Goal: Task Accomplishment & Management: Complete application form

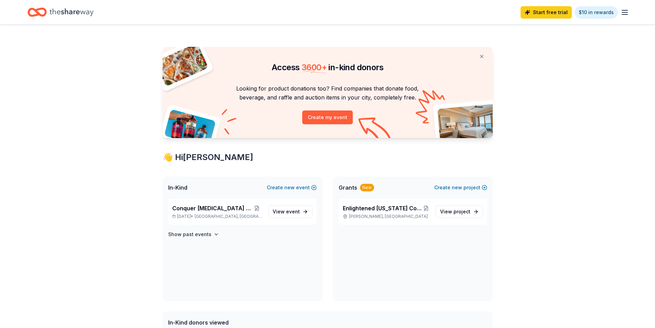
scroll to position [34, 0]
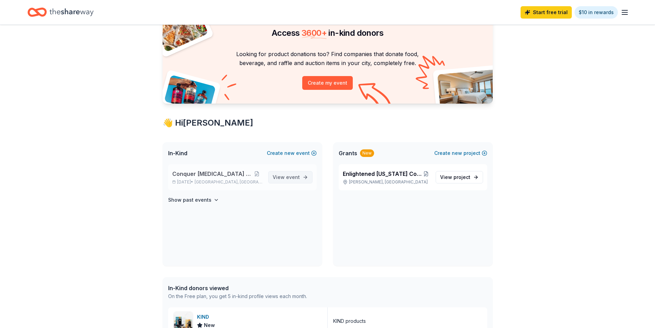
click at [294, 179] on span "event" at bounding box center [293, 177] width 14 height 6
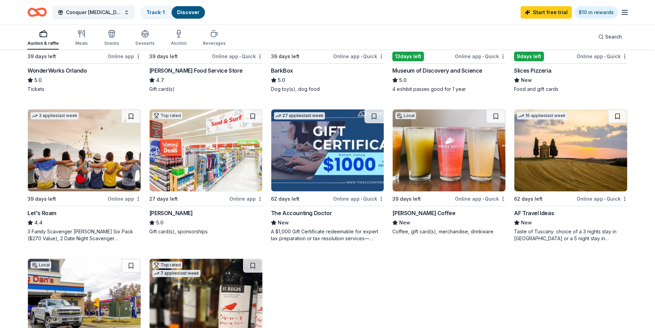
scroll to position [309, 0]
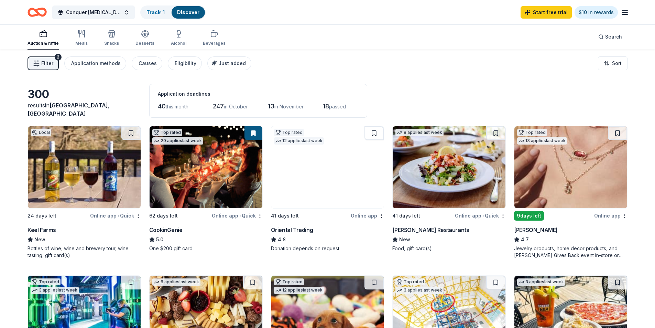
scroll to position [0, 0]
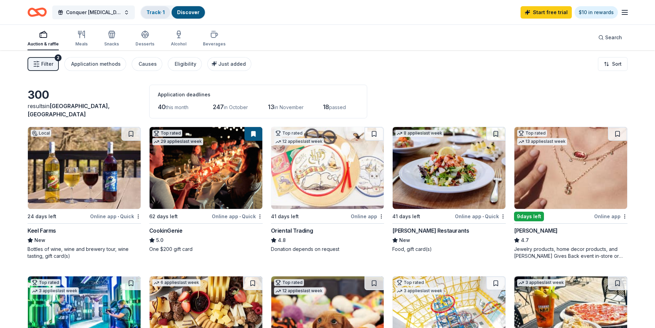
click at [153, 12] on link "Track · 1" at bounding box center [155, 12] width 18 height 6
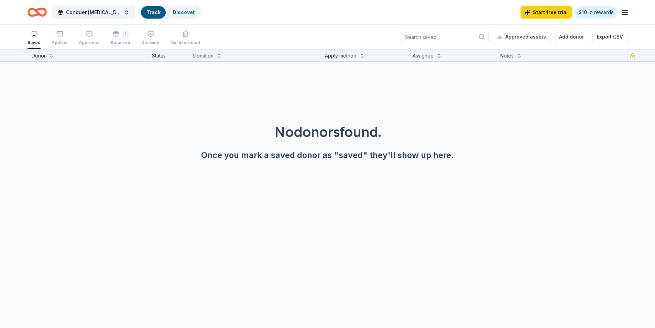
scroll to position [0, 0]
click at [79, 38] on div "Approved" at bounding box center [89, 37] width 21 height 15
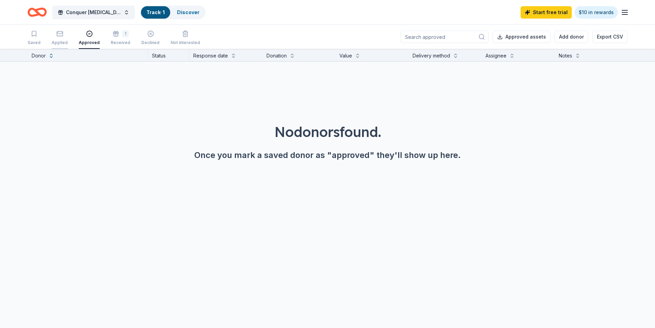
click at [58, 41] on div "Applied" at bounding box center [60, 43] width 16 height 6
click at [440, 36] on input at bounding box center [445, 37] width 88 height 12
type input "orla"
click at [111, 40] on div "Received" at bounding box center [121, 43] width 20 height 6
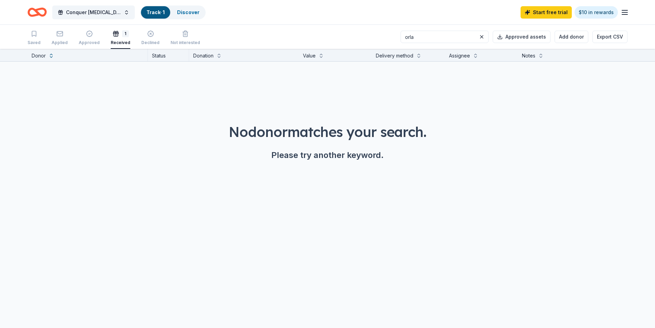
click at [111, 40] on div "Received" at bounding box center [121, 43] width 20 height 6
click at [120, 14] on span "Conquer [MEDICAL_DATA] Walk/Run" at bounding box center [93, 12] width 55 height 8
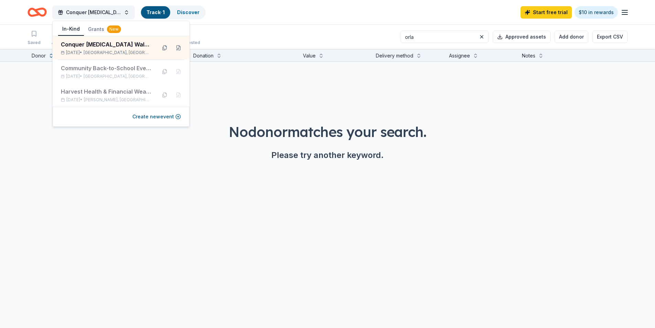
click at [249, 87] on div "No donor matches your search. Please try another keyword." at bounding box center [327, 122] width 655 height 121
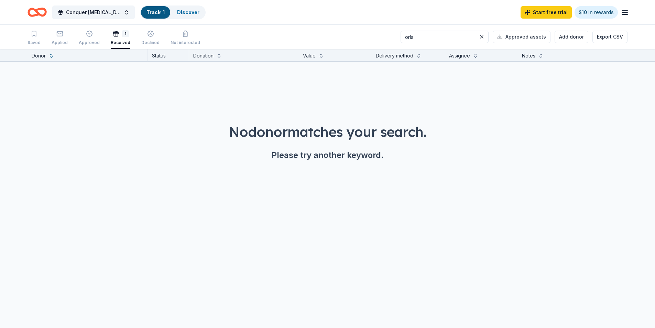
click at [36, 14] on icon "Home" at bounding box center [37, 12] width 19 height 16
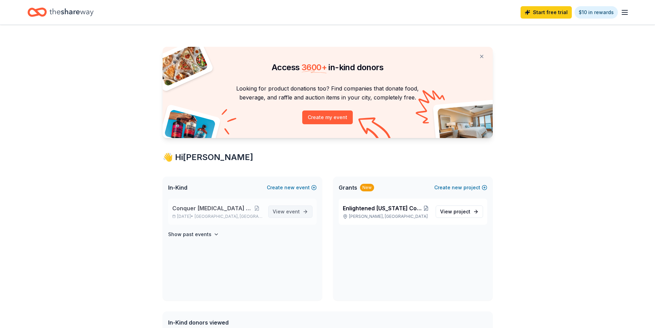
click at [284, 211] on span "View event" at bounding box center [286, 211] width 27 height 8
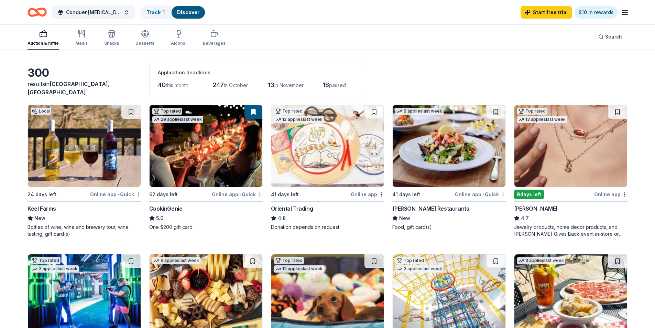
scroll to position [34, 0]
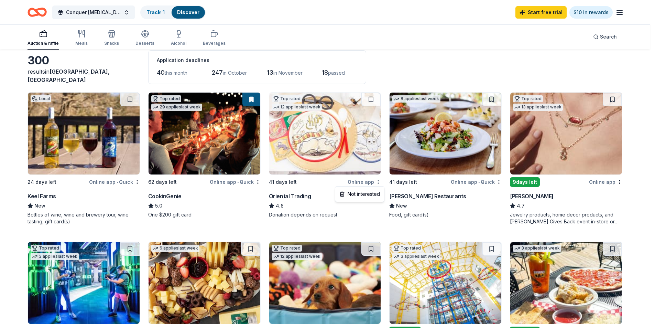
click at [379, 182] on html "Conquer Cancer Walk/Run Track · 1 Discover Start free trial $10 in rewards Auct…" at bounding box center [327, 130] width 655 height 328
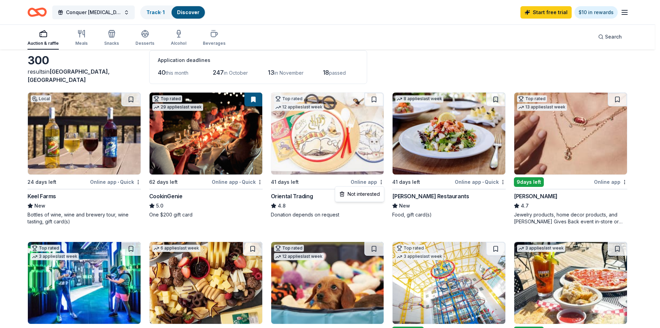
click at [330, 133] on html "Conquer Cancer Walk/Run Track · 1 Discover Start free trial $10 in rewards Auct…" at bounding box center [330, 130] width 660 height 328
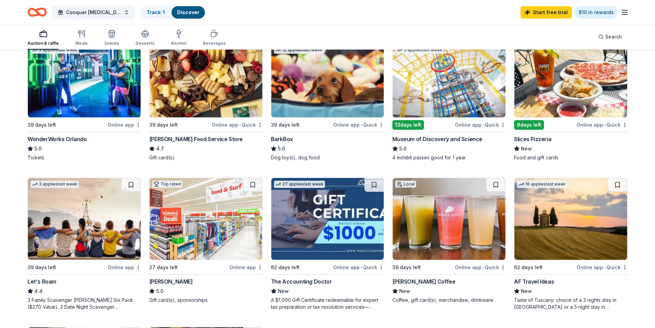
scroll to position [275, 0]
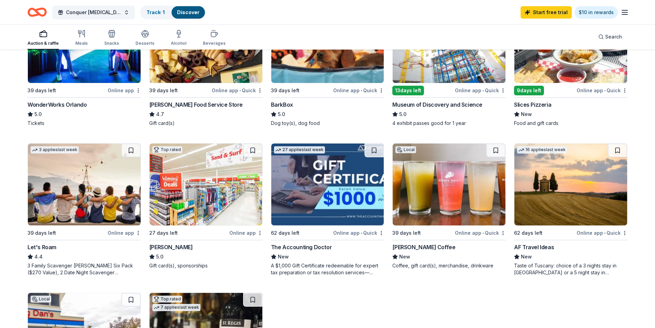
click at [456, 195] on img at bounding box center [449, 184] width 113 height 82
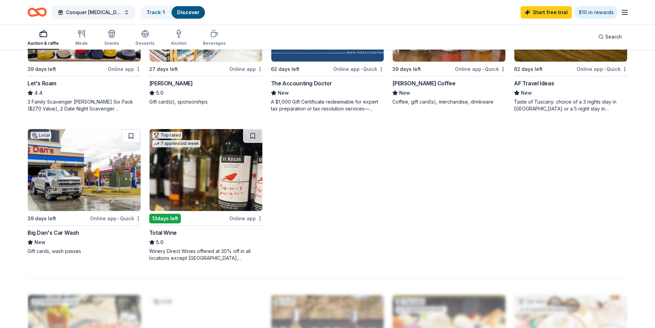
scroll to position [447, 0]
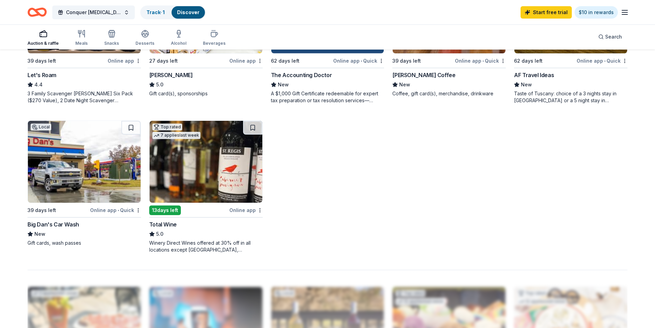
click at [61, 226] on div "Big Dan's Car Wash" at bounding box center [54, 224] width 52 height 8
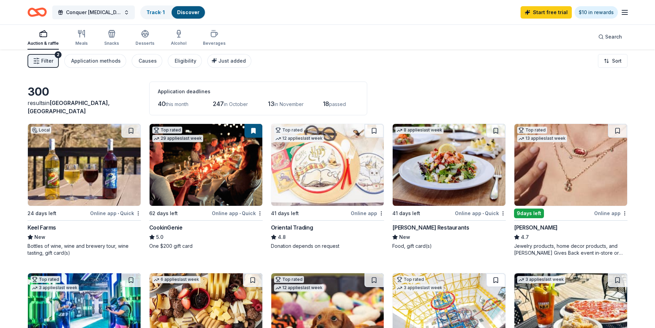
scroll to position [0, 0]
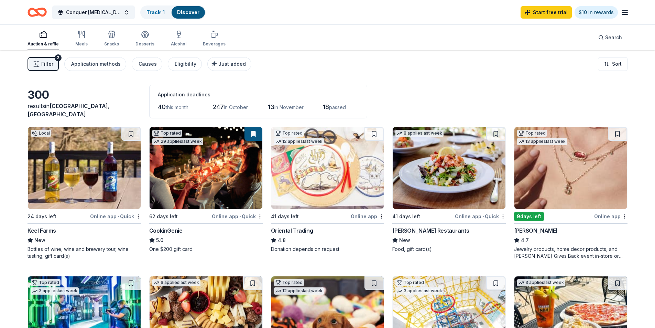
click at [38, 36] on div "button" at bounding box center [43, 34] width 31 height 8
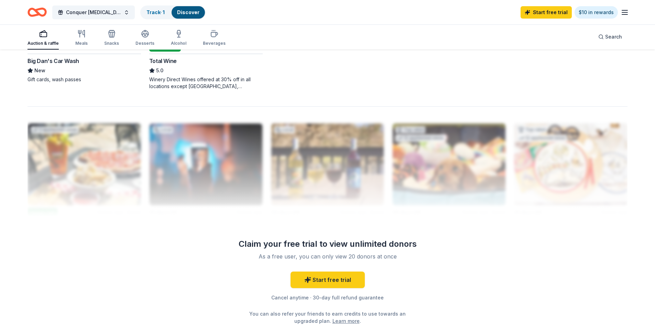
scroll to position [458, 0]
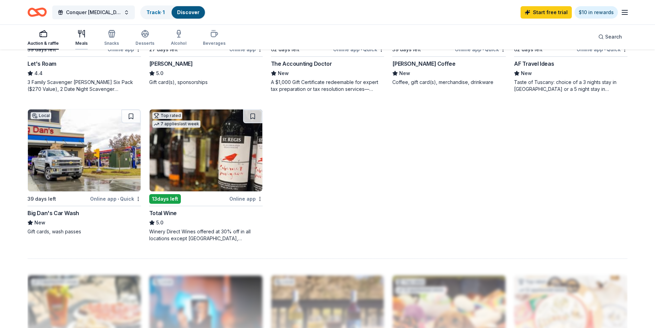
click at [80, 35] on icon "button" at bounding box center [81, 34] width 8 height 8
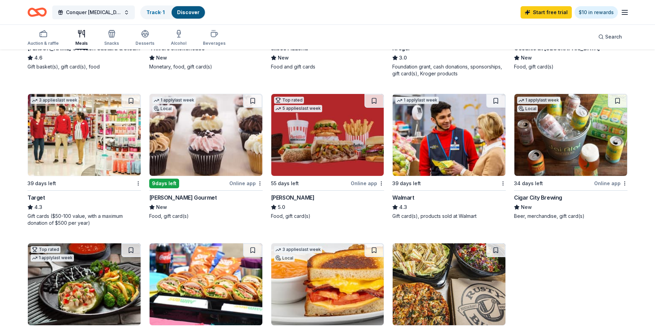
scroll to position [344, 0]
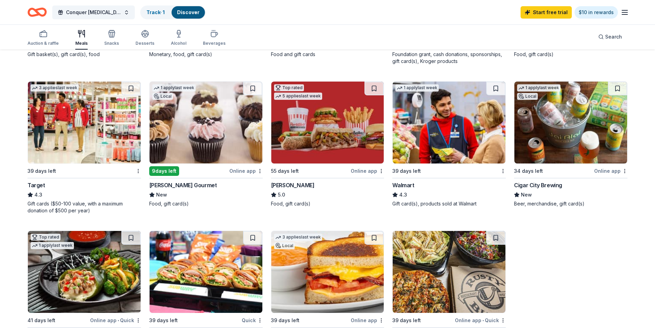
click at [36, 184] on div "Target" at bounding box center [37, 185] width 18 height 8
click at [405, 186] on div "Walmart" at bounding box center [403, 185] width 22 height 8
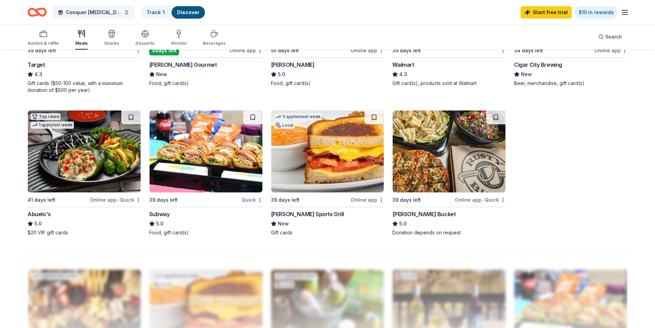
scroll to position [481, 0]
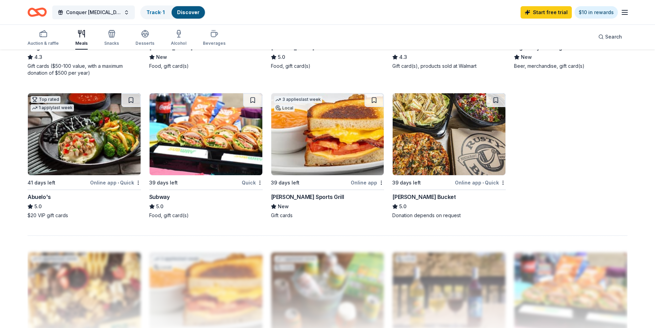
click at [305, 197] on div "[PERSON_NAME] Sports Grill" at bounding box center [307, 197] width 73 height 8
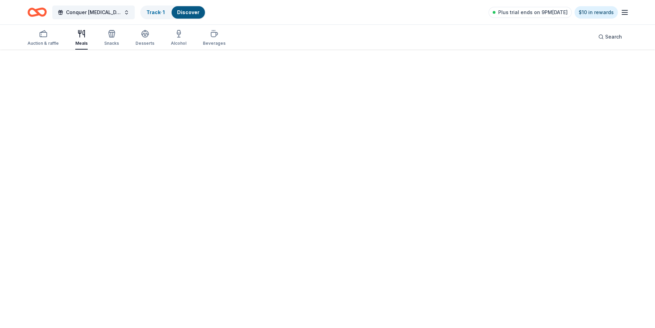
scroll to position [50, 0]
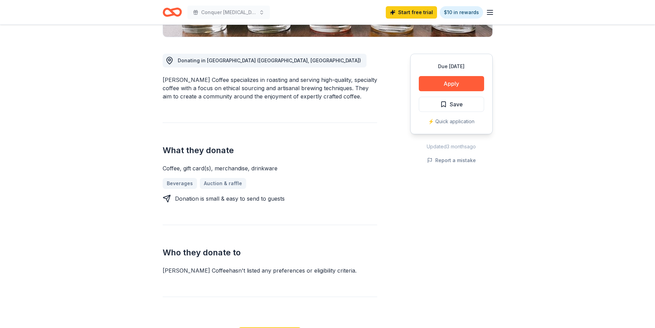
scroll to position [138, 0]
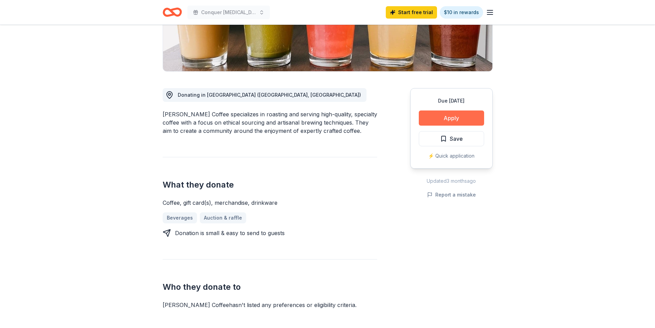
click at [450, 120] on button "Apply" at bounding box center [451, 117] width 65 height 15
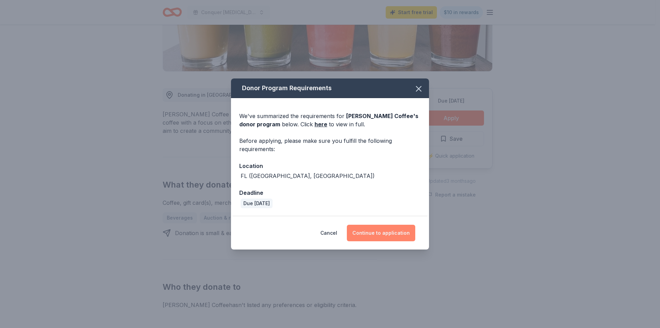
click at [403, 231] on button "Continue to application" at bounding box center [381, 233] width 68 height 17
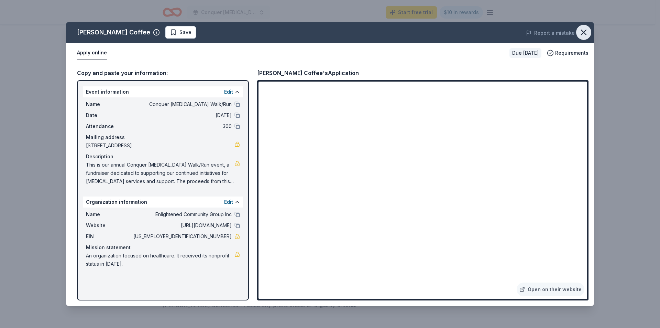
click at [583, 34] on icon "button" at bounding box center [583, 32] width 5 height 5
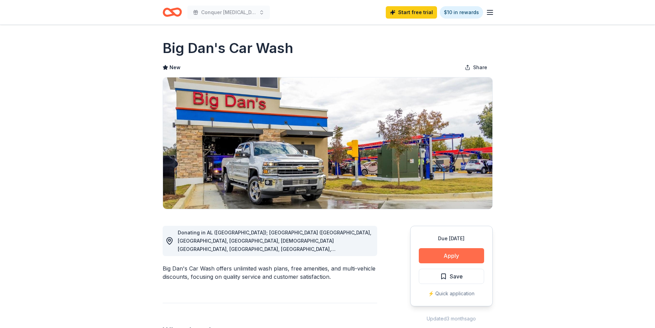
click at [447, 259] on button "Apply" at bounding box center [451, 255] width 65 height 15
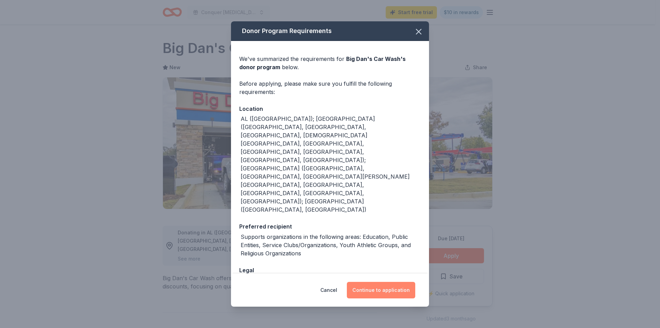
click at [397, 285] on button "Continue to application" at bounding box center [381, 290] width 68 height 17
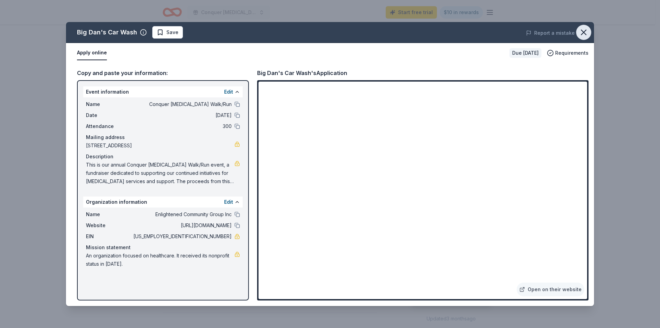
click at [580, 32] on icon "button" at bounding box center [584, 33] width 10 height 10
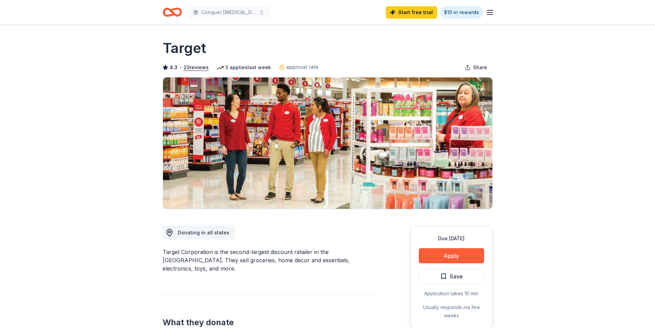
scroll to position [103, 0]
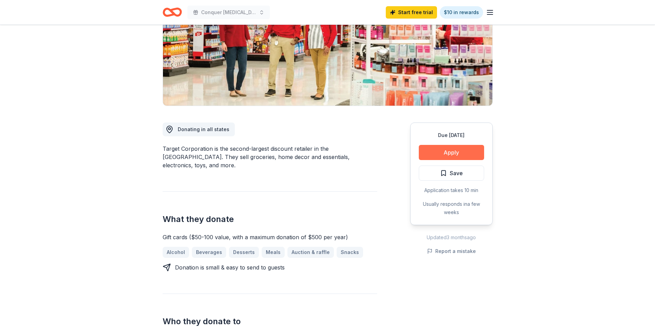
click at [453, 151] on button "Apply" at bounding box center [451, 152] width 65 height 15
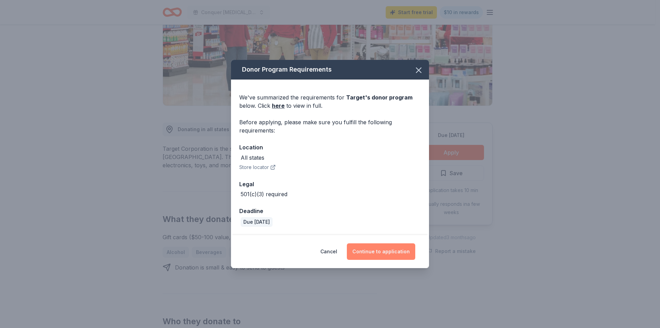
click at [383, 255] on button "Continue to application" at bounding box center [381, 251] width 68 height 17
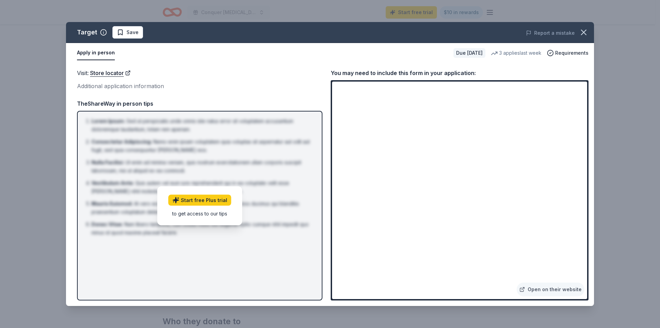
click at [121, 85] on div "Additional application information" at bounding box center [200, 85] width 246 height 9
click at [124, 87] on div "Additional application information" at bounding box center [200, 85] width 246 height 9
click at [557, 291] on link "Open on their website" at bounding box center [551, 289] width 68 height 14
click at [564, 53] on span "Requirements" at bounding box center [571, 53] width 33 height 8
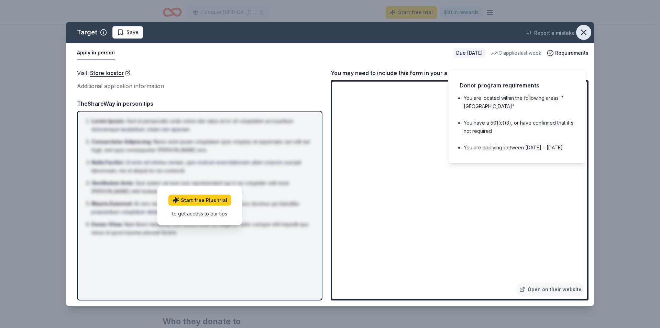
click at [581, 32] on icon "button" at bounding box center [584, 33] width 10 height 10
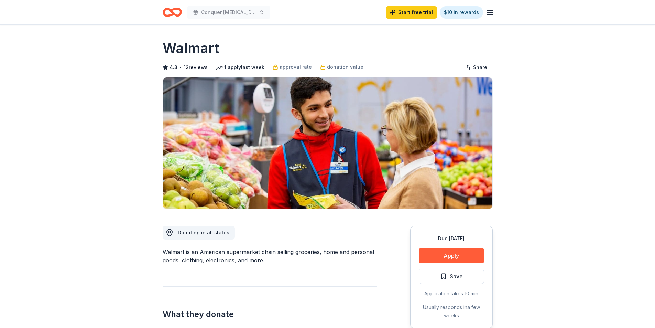
scroll to position [69, 0]
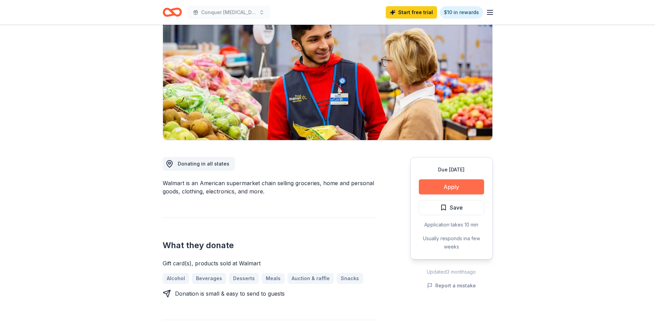
click at [450, 187] on button "Apply" at bounding box center [451, 186] width 65 height 15
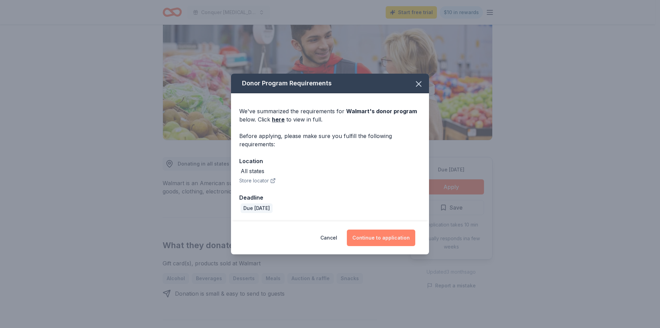
click at [394, 237] on button "Continue to application" at bounding box center [381, 237] width 68 height 17
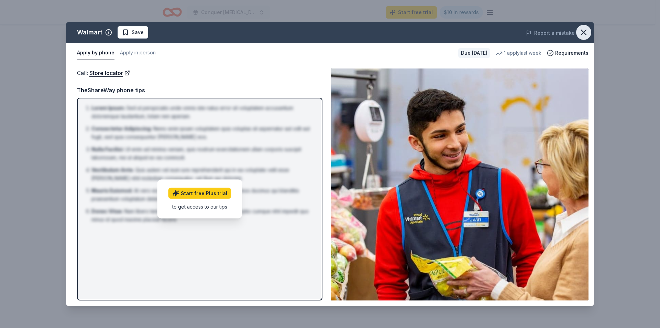
click at [583, 32] on icon "button" at bounding box center [584, 33] width 10 height 10
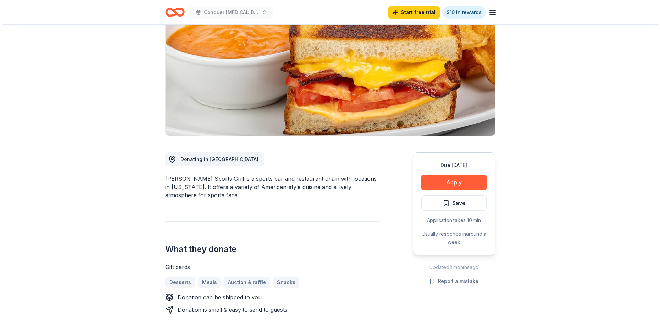
scroll to position [103, 0]
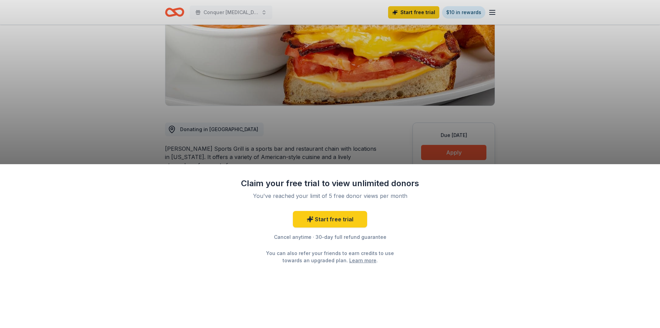
click at [599, 132] on div "Claim your free trial to view unlimited donors You've reached your limit of 5 f…" at bounding box center [330, 164] width 660 height 328
click at [332, 216] on link "Start free trial" at bounding box center [330, 219] width 74 height 17
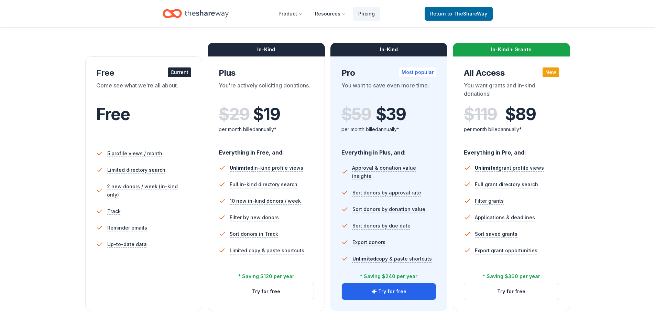
scroll to position [103, 0]
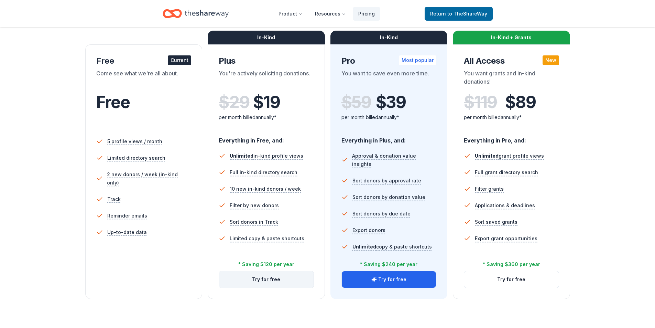
click at [265, 284] on button "Try for free" at bounding box center [266, 279] width 95 height 17
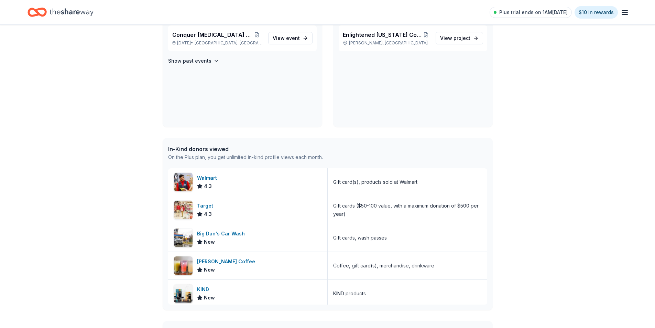
scroll to position [69, 0]
click at [208, 177] on div "Walmart" at bounding box center [208, 177] width 23 height 8
click at [202, 206] on div "Target" at bounding box center [206, 205] width 19 height 8
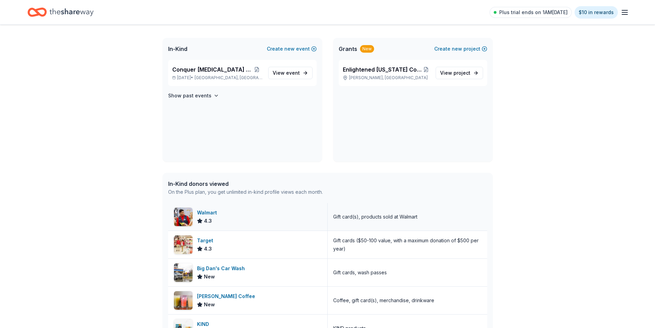
scroll to position [0, 0]
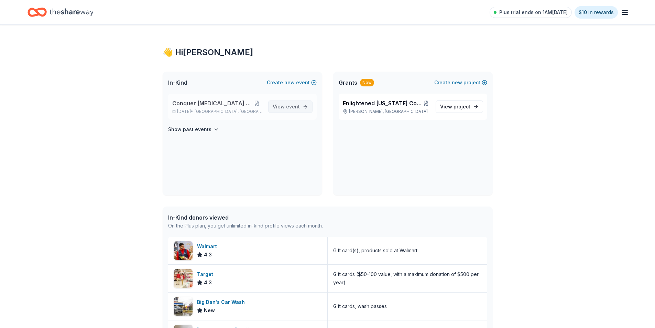
click at [291, 107] on span "event" at bounding box center [293, 106] width 14 height 6
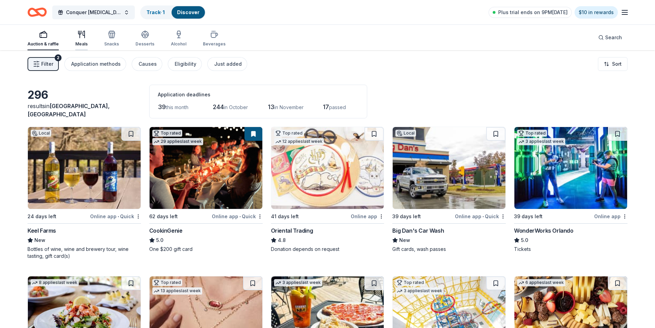
click at [77, 41] on div "Meals" at bounding box center [81, 44] width 12 height 6
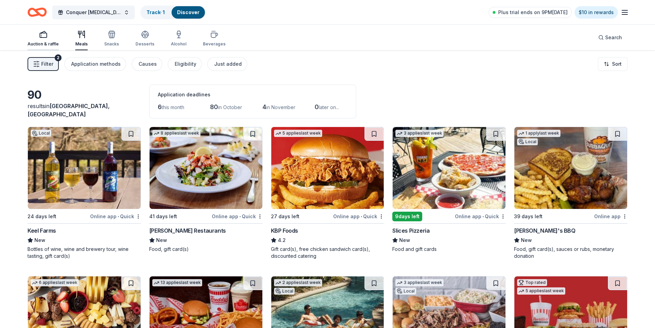
click at [37, 40] on div "Auction & raffle" at bounding box center [43, 38] width 31 height 17
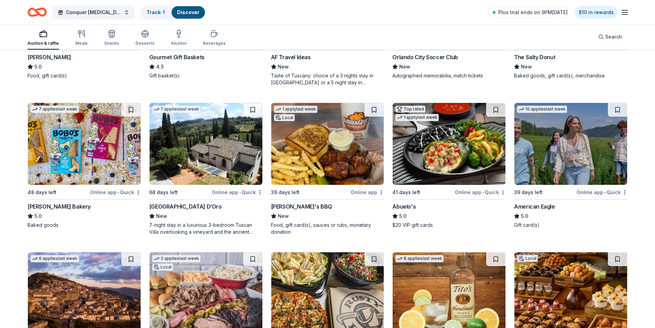
scroll to position [939, 0]
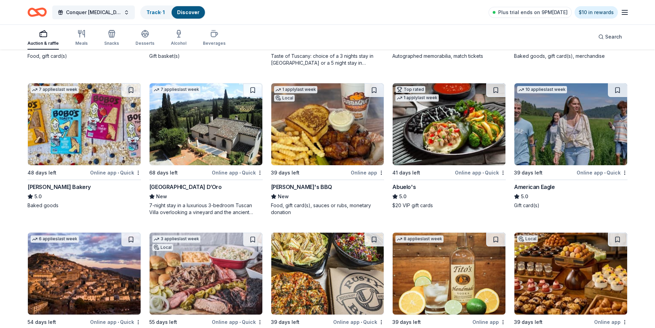
click at [533, 187] on div "American Eagle" at bounding box center [534, 187] width 41 height 8
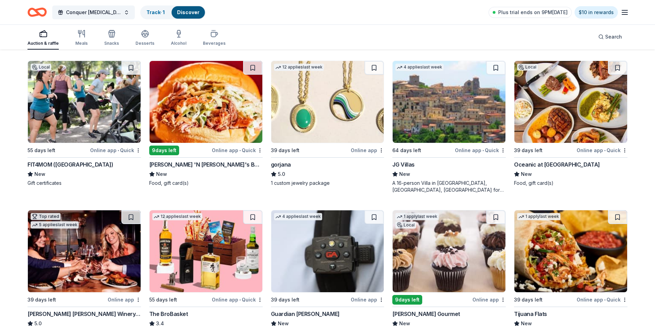
scroll to position [1272, 0]
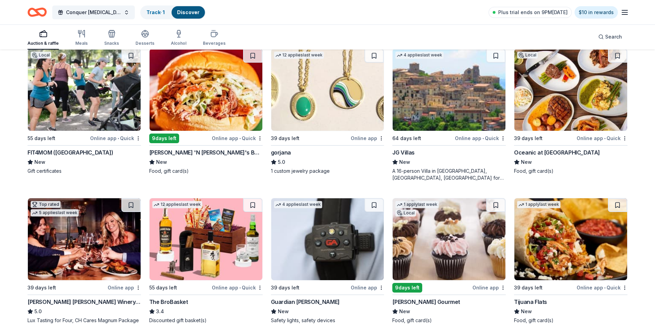
click at [50, 153] on div "FIT4MOM (Tampa Bay)" at bounding box center [71, 152] width 86 height 8
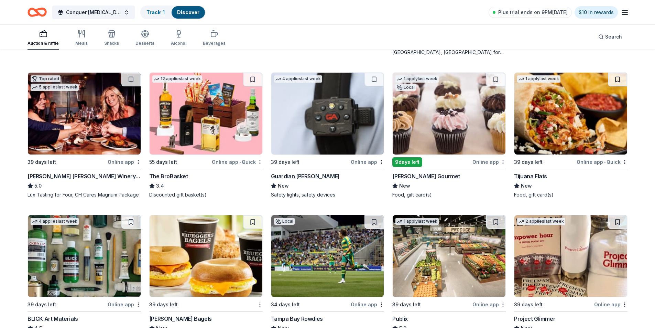
scroll to position [1409, 0]
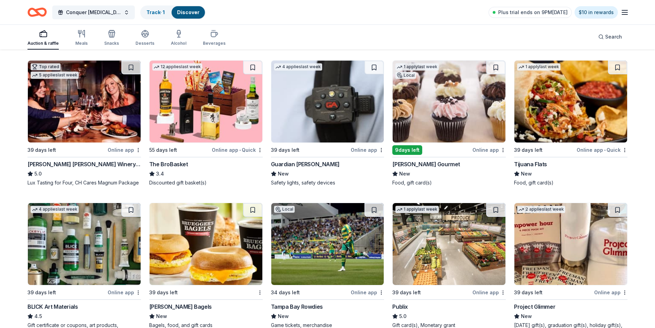
click at [417, 162] on div "Wright's Gourmet" at bounding box center [426, 164] width 68 height 8
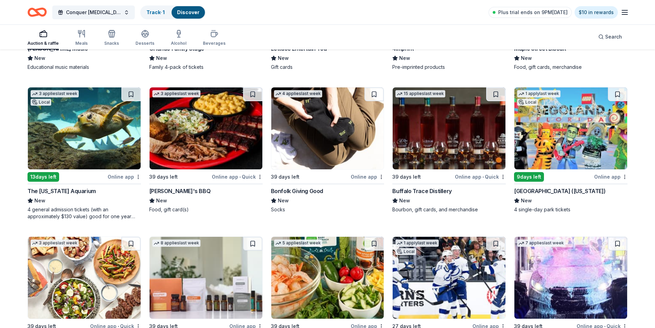
scroll to position [1821, 0]
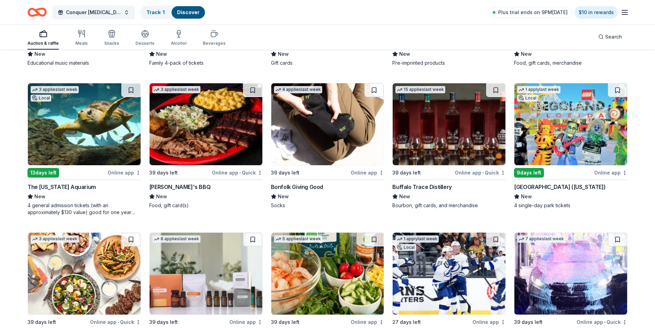
click at [58, 187] on div "The Florida Aquarium" at bounding box center [62, 187] width 68 height 8
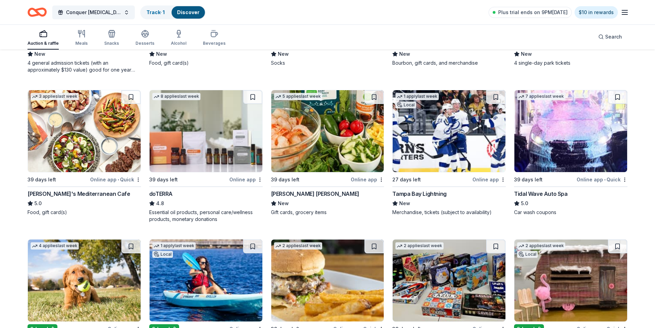
scroll to position [1982, 0]
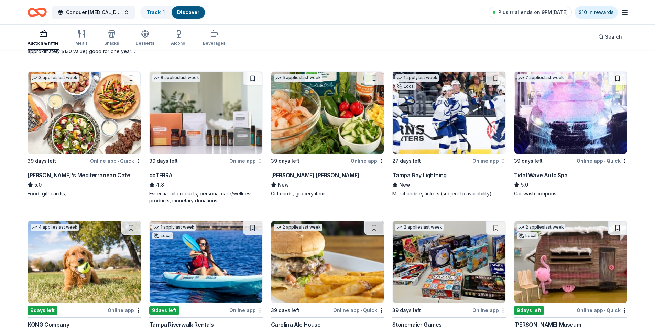
click at [435, 170] on div "1 apply last week Local 27 days left Online app Tampa Bay Lightning New Merchan…" at bounding box center [448, 134] width 113 height 126
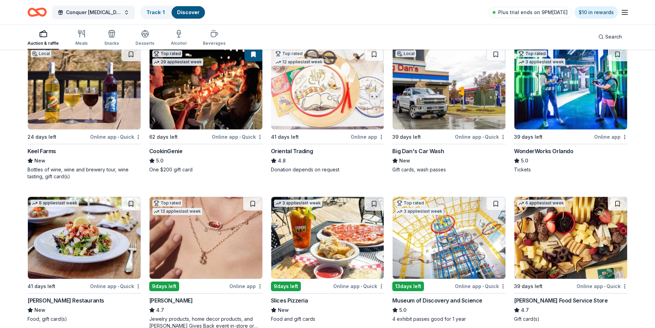
scroll to position [0, 0]
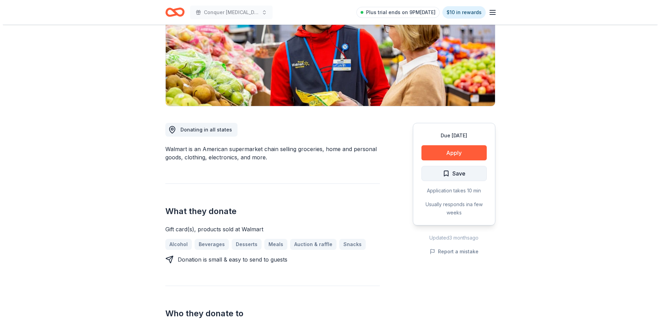
scroll to position [103, 0]
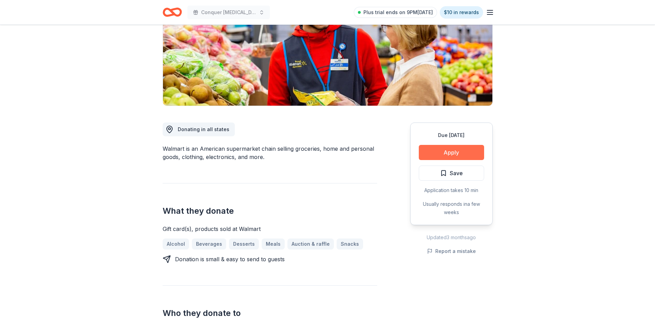
click at [454, 145] on button "Apply" at bounding box center [451, 152] width 65 height 15
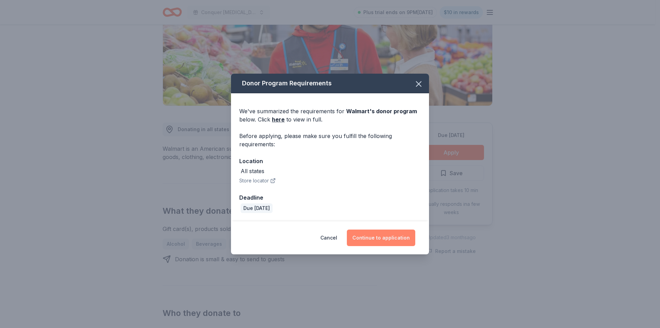
click at [387, 238] on button "Continue to application" at bounding box center [381, 237] width 68 height 17
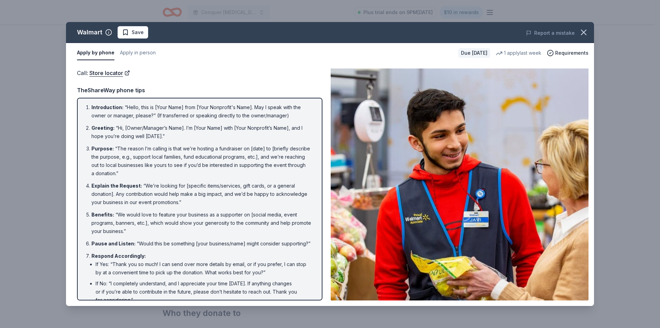
scroll to position [0, 0]
click at [91, 108] on li "Introduction : “Hello, this is [Your Name] from [Your Nonprofit's Name]. May I …" at bounding box center [201, 112] width 221 height 17
drag, startPoint x: 89, startPoint y: 108, endPoint x: 177, endPoint y: 185, distance: 116.3
click at [153, 138] on ol "Introduction : “Hello, this is [Your Name] from [Your Nonprofit's Name]. May I …" at bounding box center [199, 214] width 233 height 221
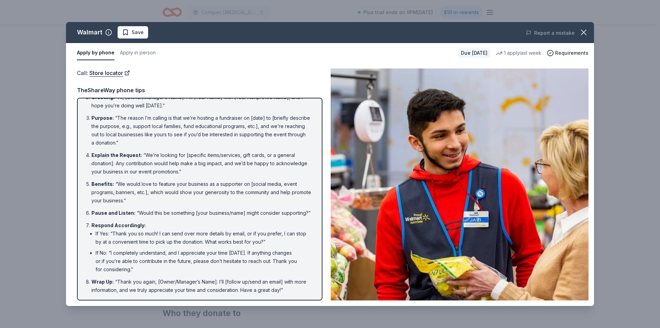
scroll to position [40, 0]
click at [131, 55] on button "Apply in person" at bounding box center [138, 53] width 36 height 14
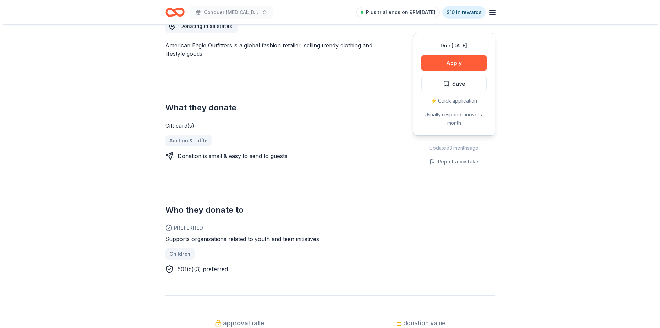
scroll to position [172, 0]
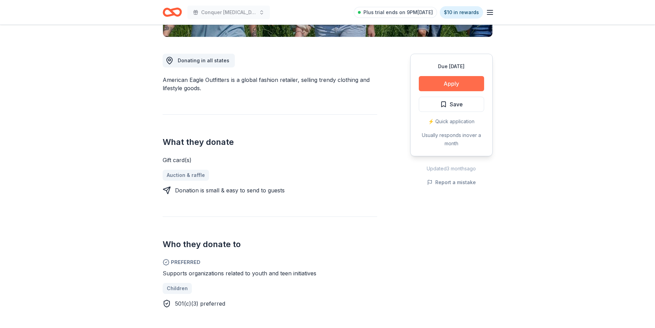
click at [447, 87] on button "Apply" at bounding box center [451, 83] width 65 height 15
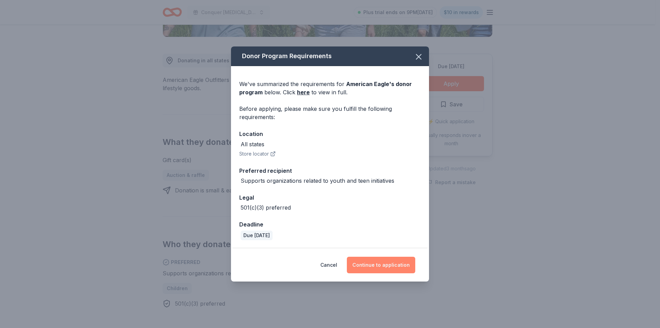
click at [402, 267] on button "Continue to application" at bounding box center [381, 265] width 68 height 17
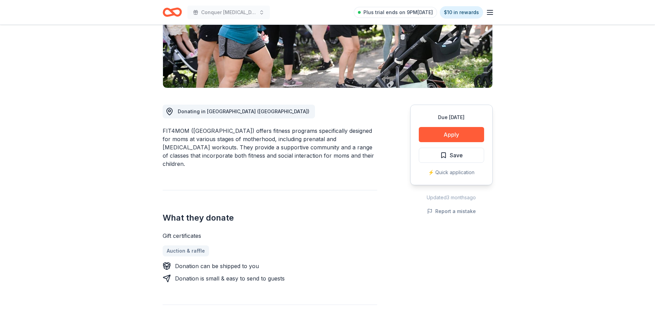
scroll to position [103, 0]
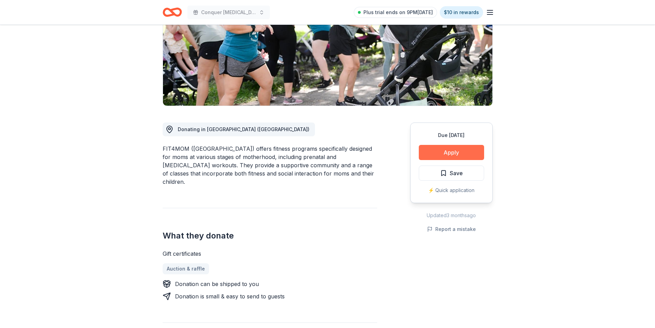
click at [451, 149] on button "Apply" at bounding box center [451, 152] width 65 height 15
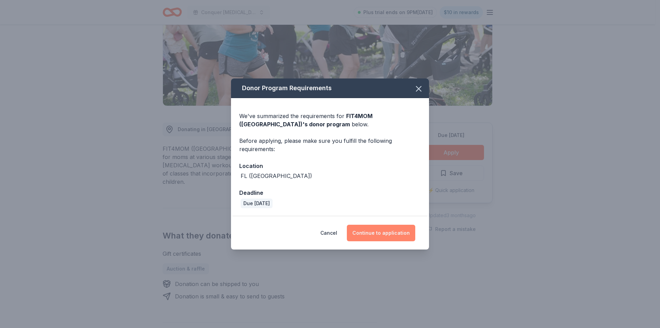
click at [391, 233] on button "Continue to application" at bounding box center [381, 233] width 68 height 17
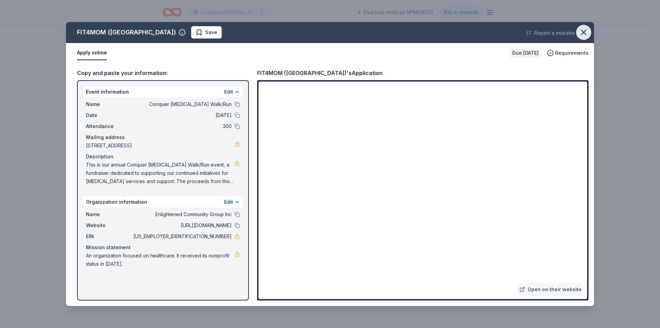
click at [582, 33] on icon "button" at bounding box center [583, 32] width 5 height 5
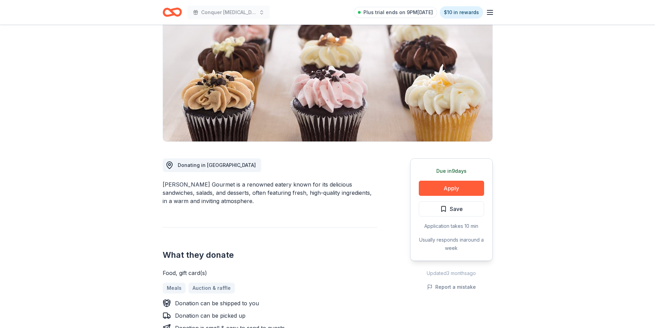
scroll to position [69, 0]
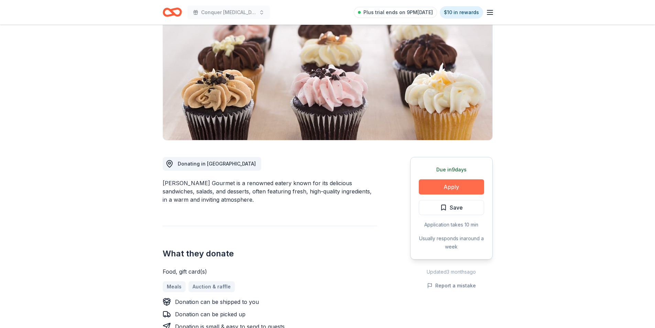
click at [448, 190] on button "Apply" at bounding box center [451, 186] width 65 height 15
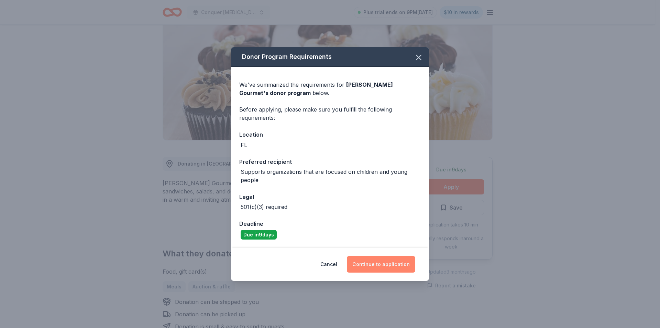
click at [380, 266] on button "Continue to application" at bounding box center [381, 264] width 68 height 17
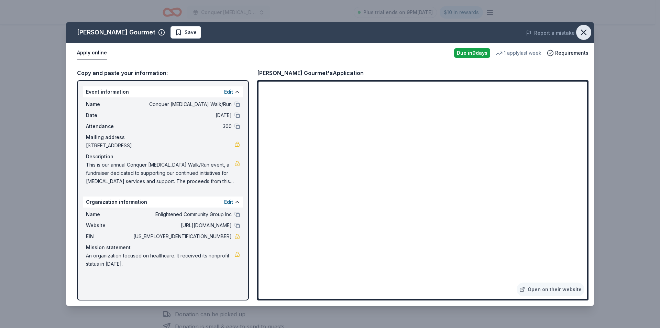
click at [580, 28] on icon "button" at bounding box center [584, 33] width 10 height 10
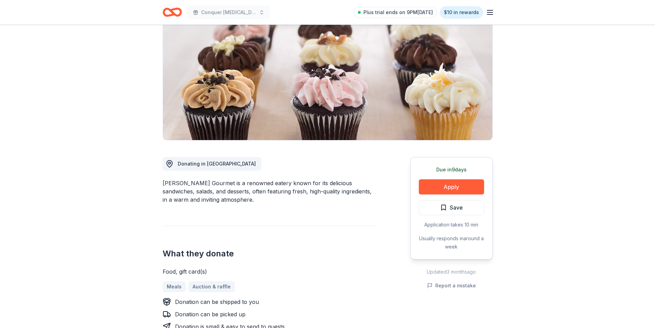
scroll to position [0, 0]
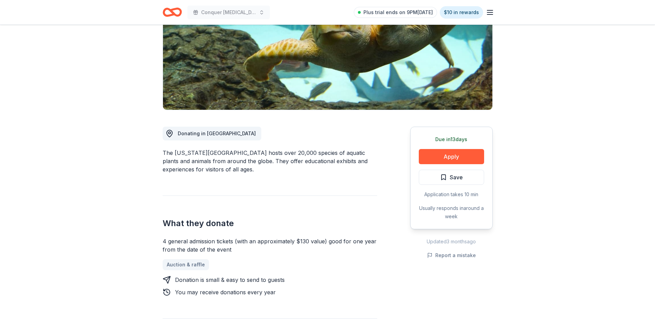
scroll to position [103, 0]
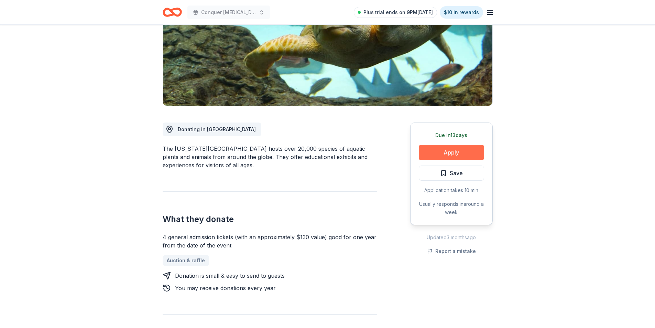
click at [446, 154] on button "Apply" at bounding box center [451, 152] width 65 height 15
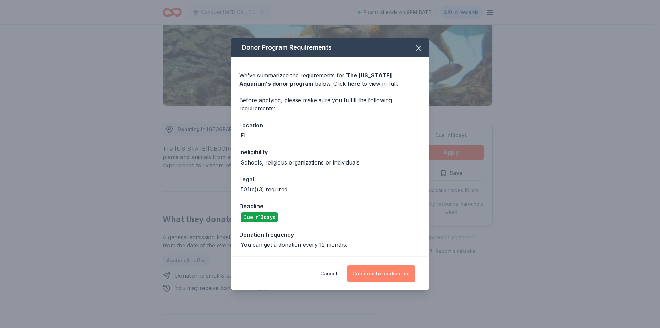
click at [391, 276] on button "Continue to application" at bounding box center [381, 273] width 68 height 17
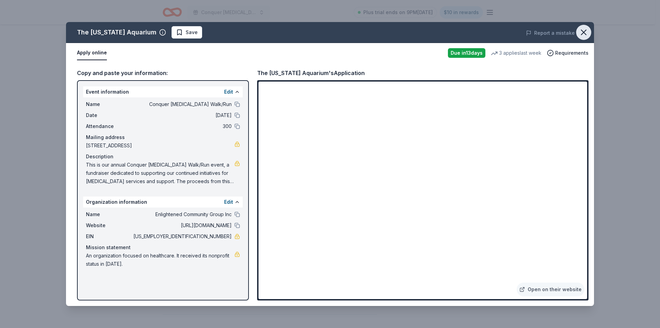
click at [583, 35] on icon "button" at bounding box center [584, 33] width 10 height 10
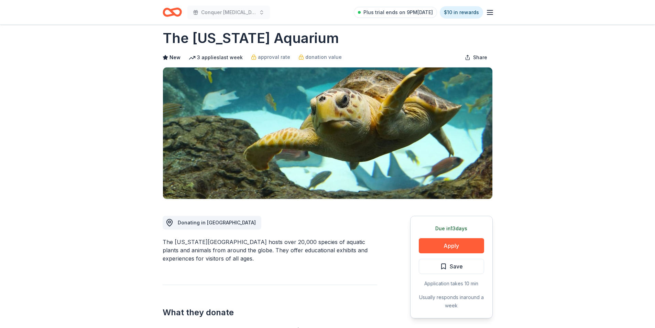
scroll to position [0, 0]
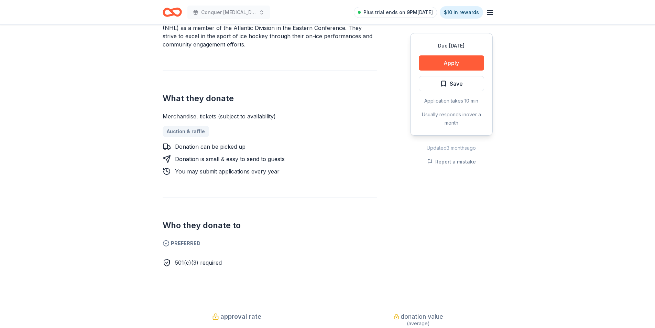
scroll to position [241, 0]
click at [470, 60] on button "Apply" at bounding box center [451, 62] width 65 height 15
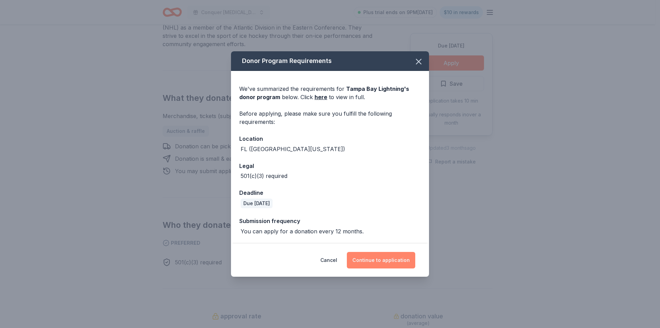
click at [380, 260] on button "Continue to application" at bounding box center [381, 260] width 68 height 17
click at [380, 260] on button "Continue to application" at bounding box center [379, 260] width 68 height 17
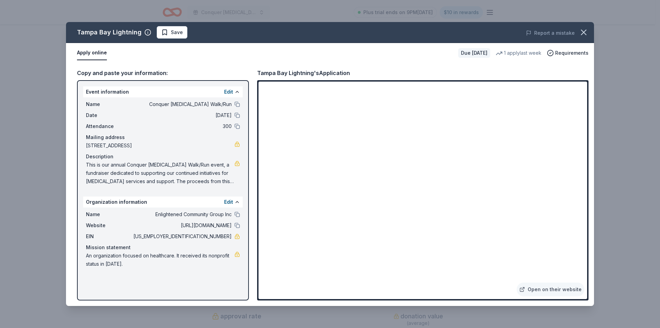
drag, startPoint x: 585, startPoint y: 30, endPoint x: 592, endPoint y: 56, distance: 27.5
click at [587, 31] on icon "button" at bounding box center [584, 33] width 10 height 10
